Goal: Task Accomplishment & Management: Manage account settings

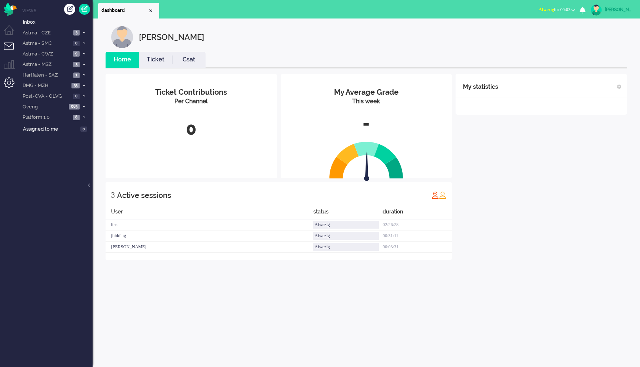
click at [7, 84] on li "Admin menu" at bounding box center [12, 85] width 17 height 17
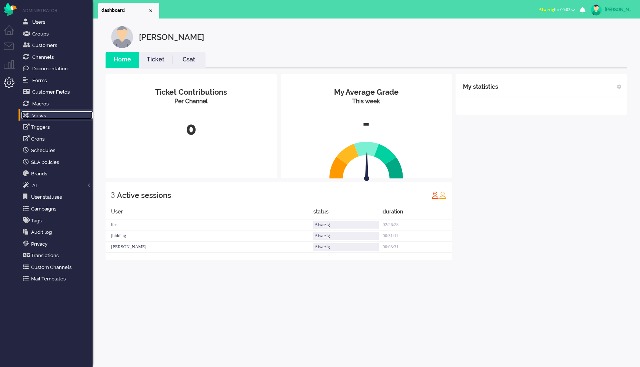
click at [40, 116] on span "Views" at bounding box center [39, 116] width 14 height 6
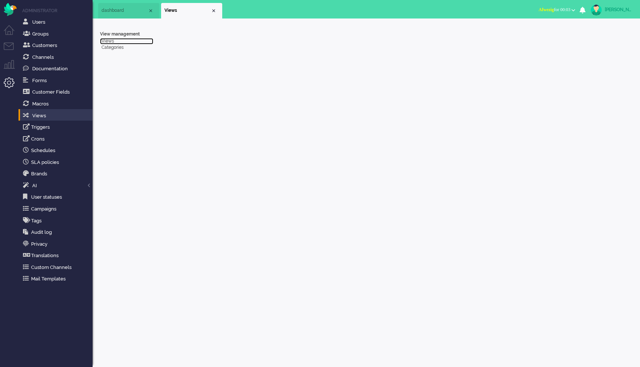
click at [107, 39] on link "Views" at bounding box center [126, 41] width 53 height 6
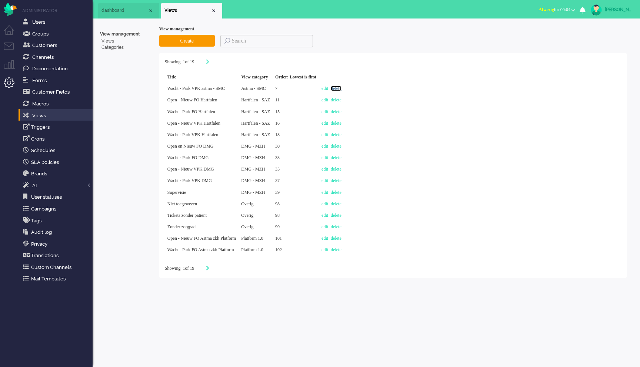
click at [341, 90] on link "delete" at bounding box center [336, 88] width 11 height 5
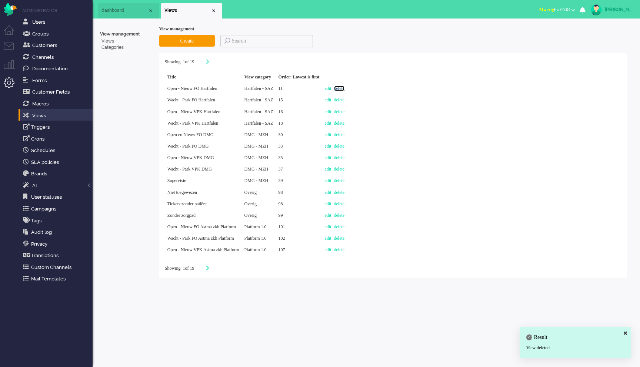
click at [345, 89] on link "delete" at bounding box center [339, 88] width 11 height 5
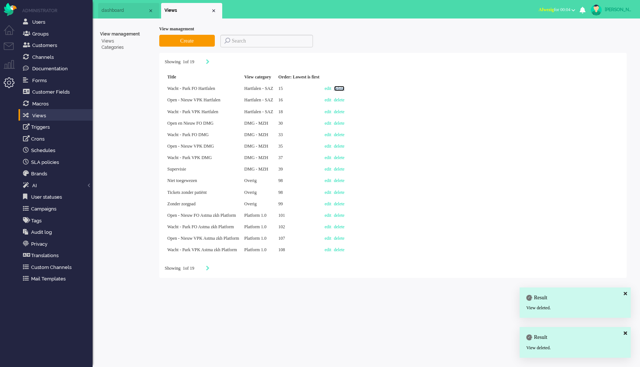
click at [345, 87] on link "delete" at bounding box center [339, 88] width 11 height 5
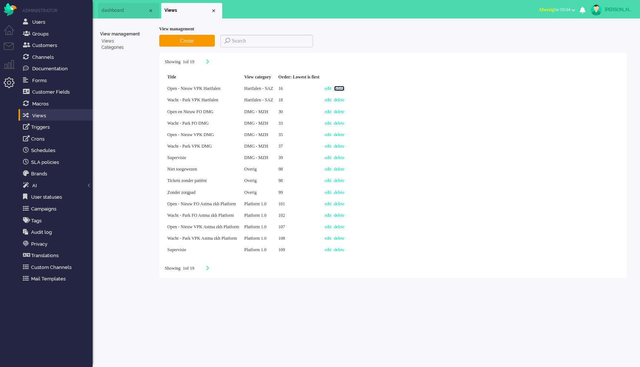
click at [345, 87] on link "delete" at bounding box center [339, 88] width 11 height 5
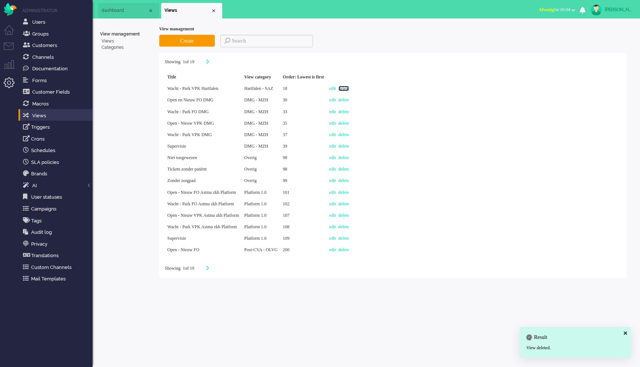
click at [349, 90] on link "delete" at bounding box center [343, 88] width 11 height 5
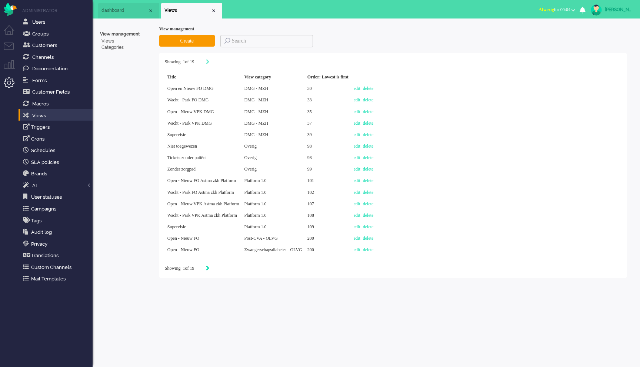
click at [209, 267] on icon "Next" at bounding box center [208, 268] width 4 height 5
type input "2"
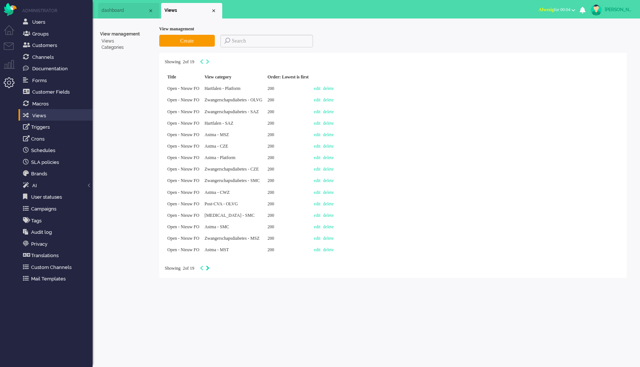
click at [209, 269] on icon "Next" at bounding box center [208, 268] width 4 height 5
type input "3"
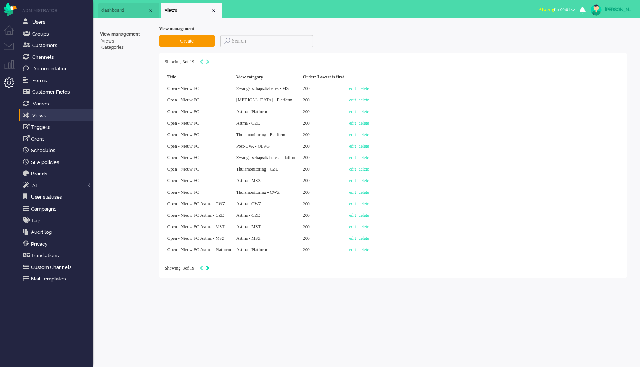
click at [209, 268] on icon "Next" at bounding box center [208, 268] width 4 height 5
type input "4"
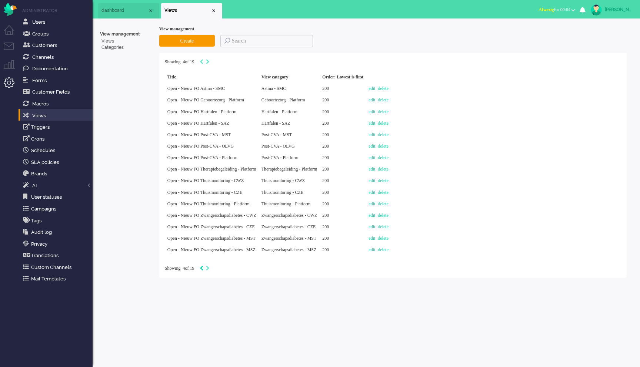
click at [203, 268] on icon "Previous" at bounding box center [201, 268] width 4 height 5
type input "3"
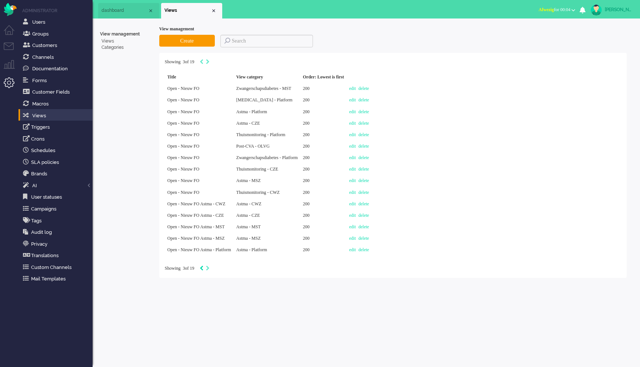
click at [203, 268] on icon "Previous" at bounding box center [201, 268] width 4 height 5
type input "2"
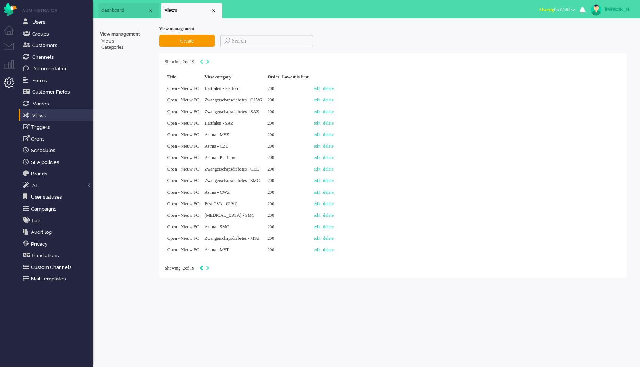
click at [203, 268] on icon "Previous" at bounding box center [201, 268] width 4 height 5
type input "1"
